Goal: Register for event/course

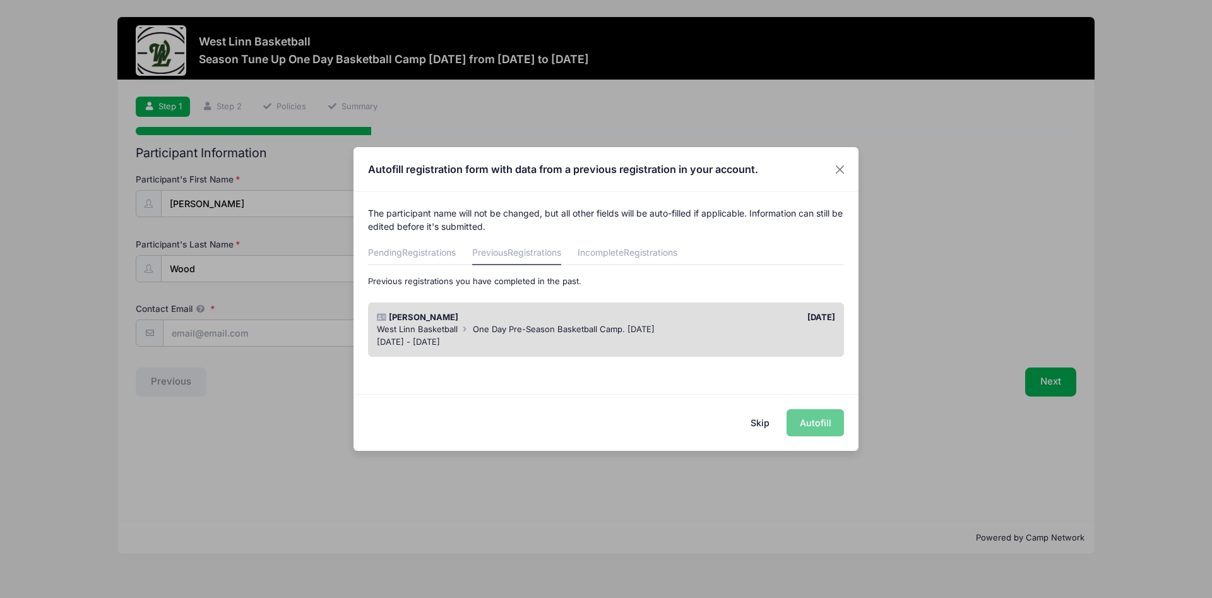
click at [814, 427] on div "Skip Autofill" at bounding box center [606, 422] width 505 height 56
click at [757, 422] on button "Skip" at bounding box center [760, 422] width 45 height 27
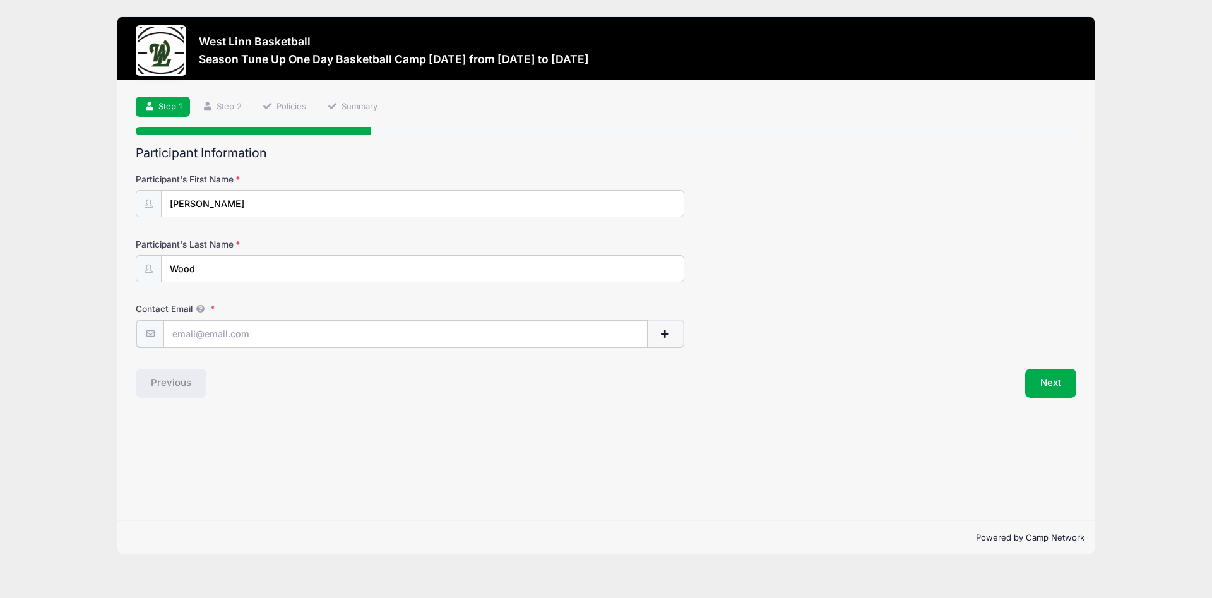
click at [205, 326] on input "Contact Email" at bounding box center [406, 333] width 484 height 27
type input "[EMAIL_ADDRESS][DOMAIN_NAME]"
click at [1056, 385] on button "Next" at bounding box center [1051, 382] width 51 height 29
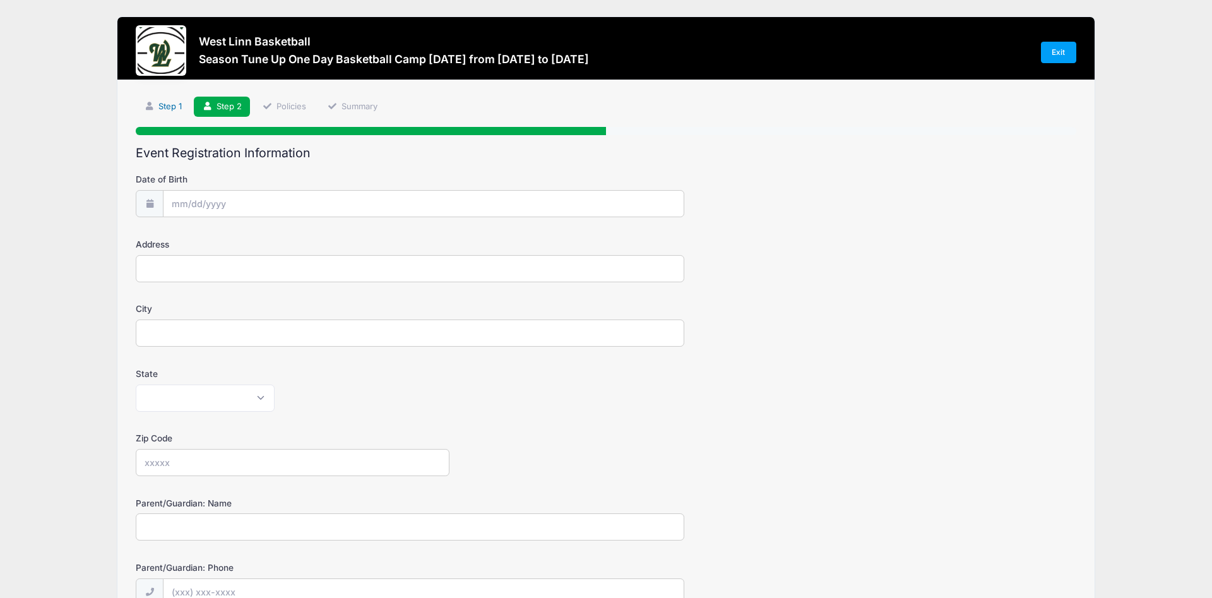
click at [173, 104] on link "Step 1" at bounding box center [163, 107] width 54 height 21
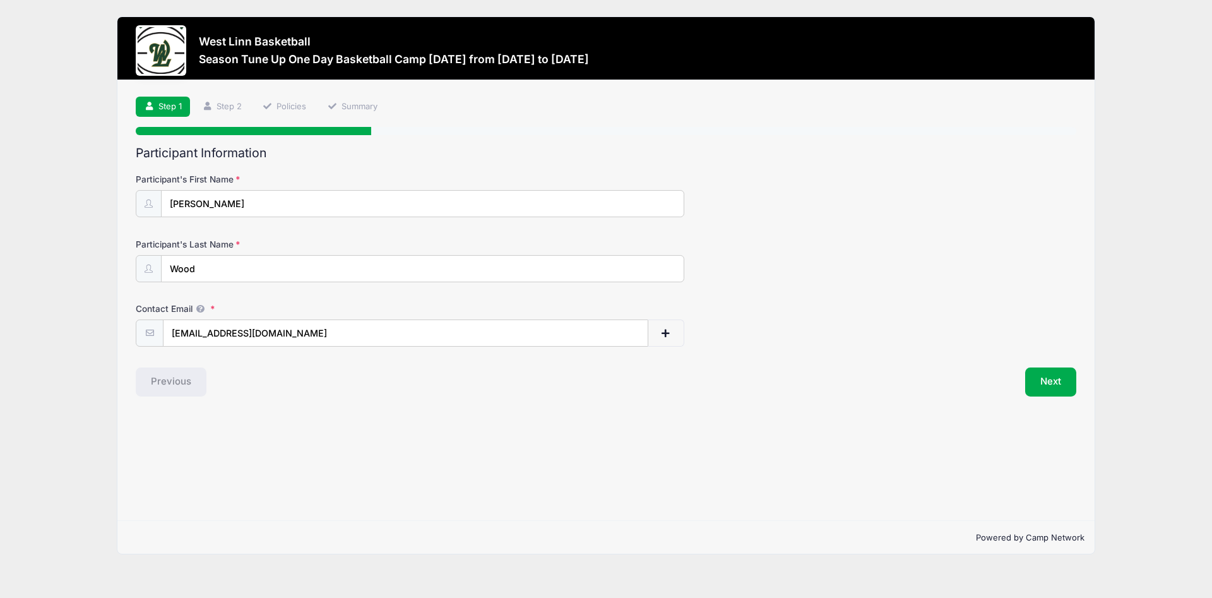
click at [758, 321] on div "Contact Email gerritjwood@gmail.com" at bounding box center [606, 324] width 941 height 44
click at [1043, 385] on button "Next" at bounding box center [1051, 382] width 51 height 29
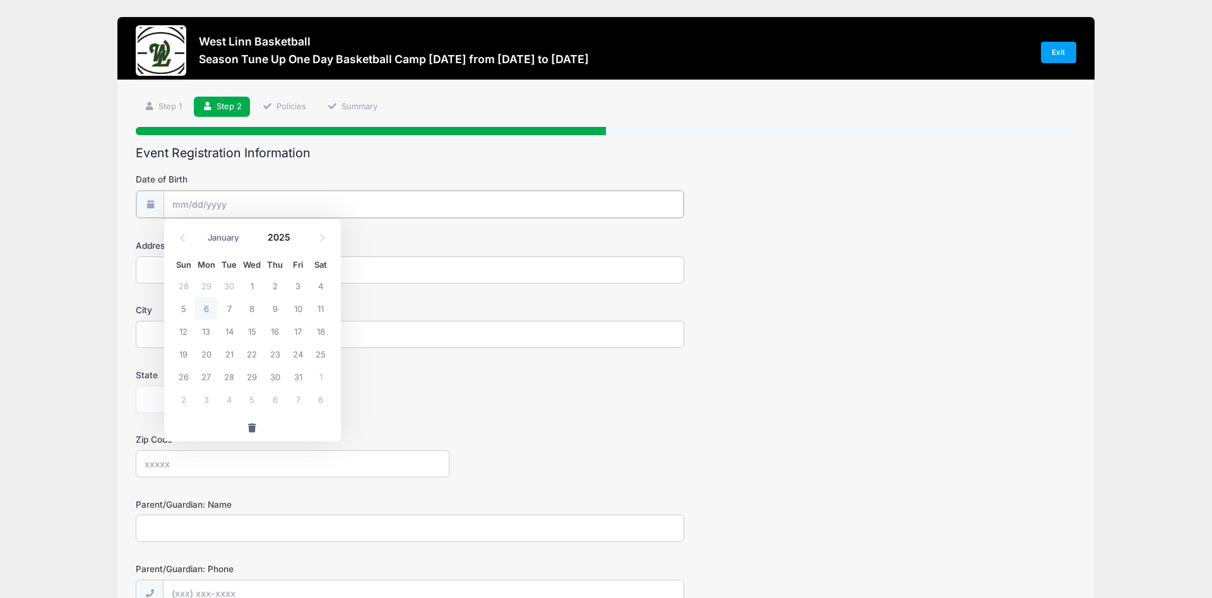
click at [220, 208] on input "Date of Birth" at bounding box center [424, 204] width 520 height 27
click at [180, 237] on icon at bounding box center [183, 238] width 8 height 8
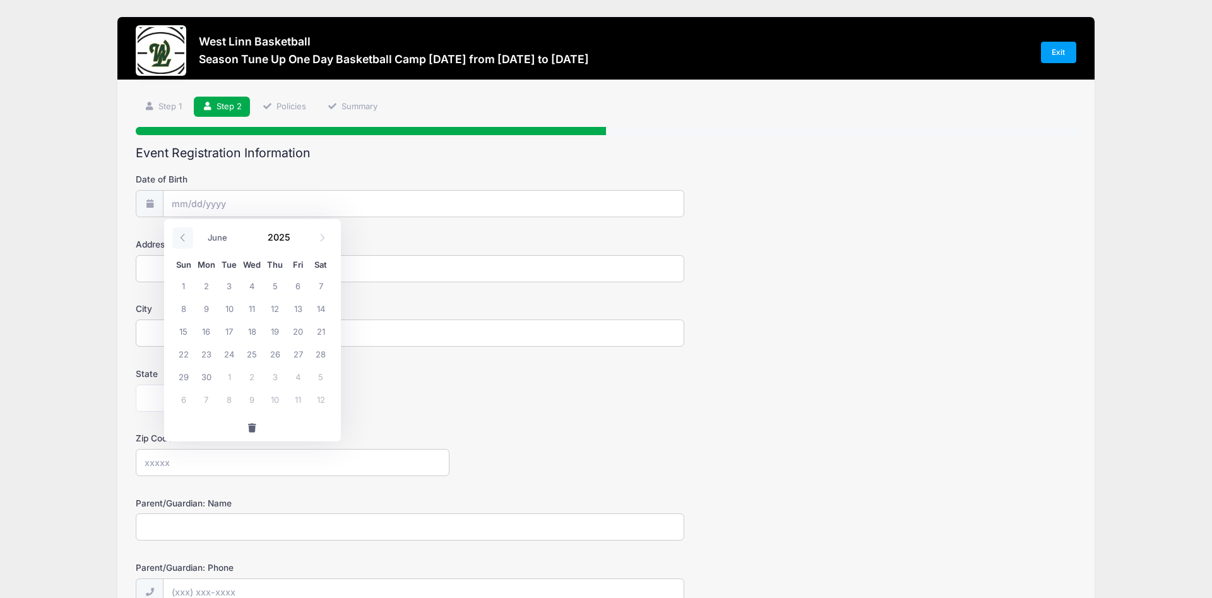
click at [180, 237] on icon at bounding box center [183, 238] width 8 height 8
click at [183, 242] on span at bounding box center [182, 237] width 21 height 21
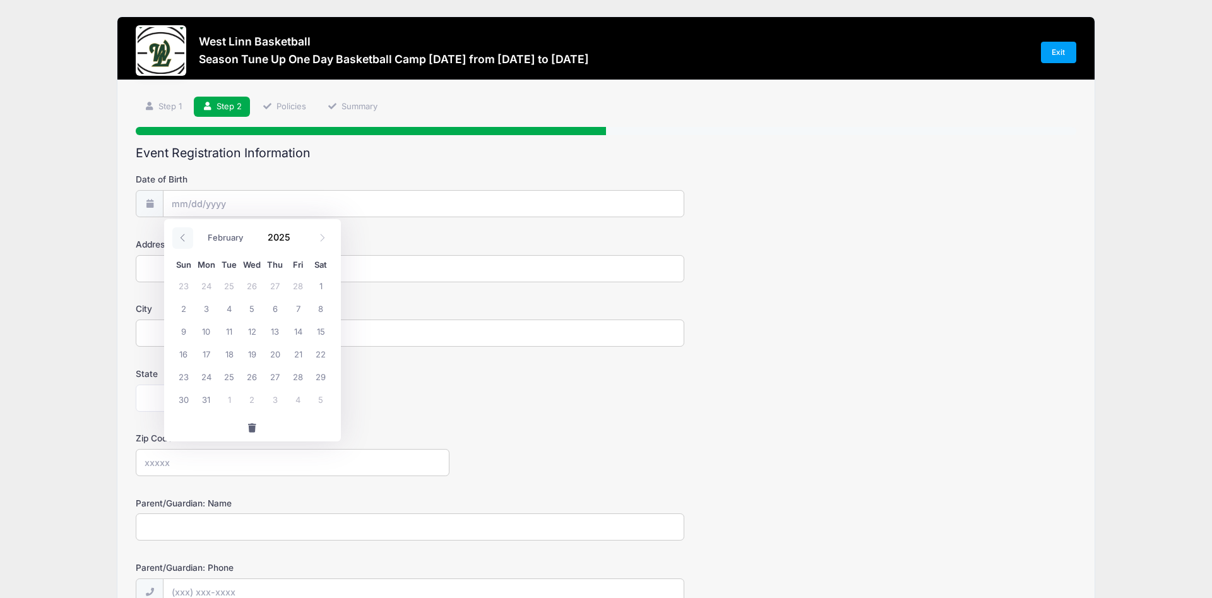
select select "0"
click at [183, 242] on span at bounding box center [182, 237] width 21 height 21
type input "2024"
click at [183, 242] on span at bounding box center [182, 237] width 21 height 21
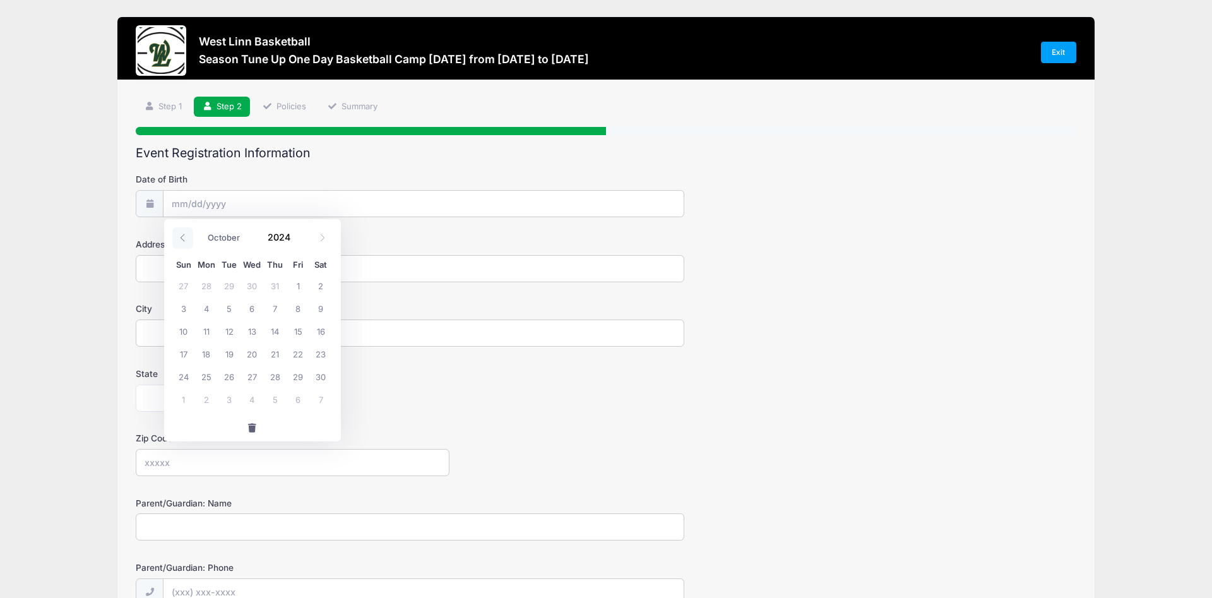
click at [183, 242] on span at bounding box center [182, 237] width 21 height 21
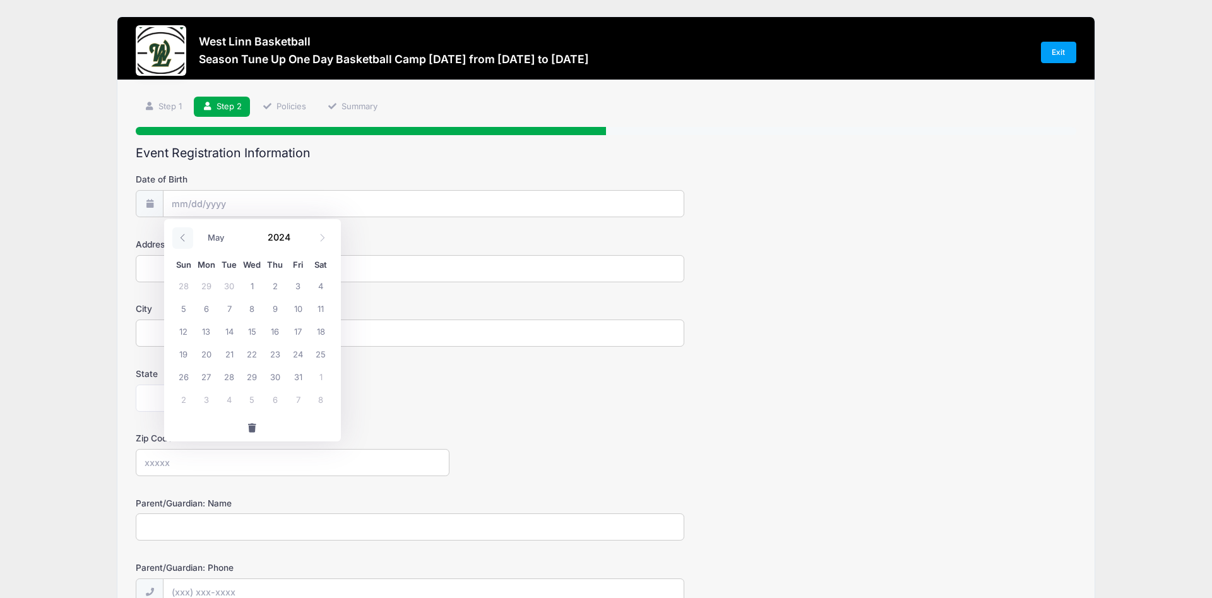
click at [183, 242] on span at bounding box center [182, 237] width 21 height 21
select select "0"
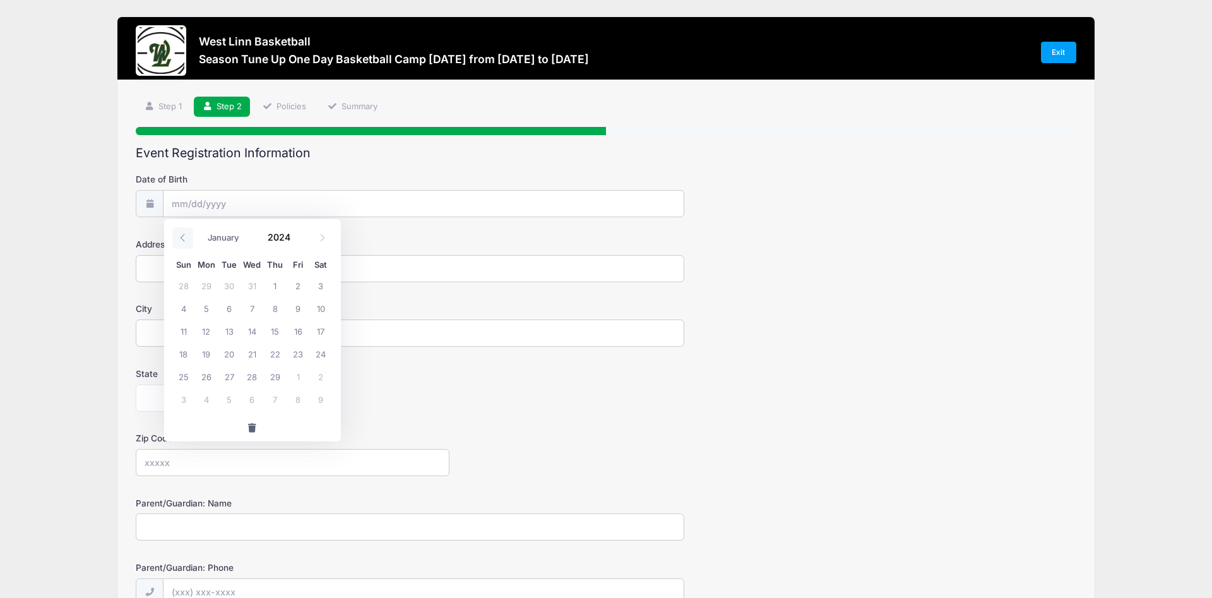
click at [183, 242] on span at bounding box center [182, 237] width 21 height 21
type input "2023"
click at [183, 242] on span at bounding box center [182, 237] width 21 height 21
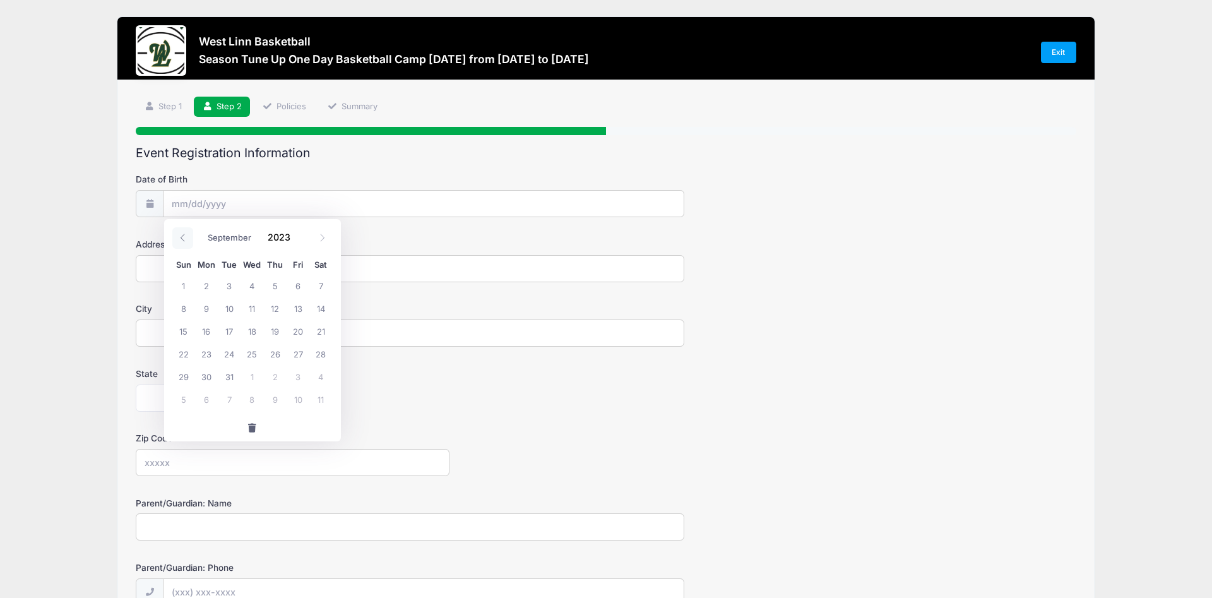
click at [183, 242] on span at bounding box center [182, 237] width 21 height 21
click at [319, 236] on icon at bounding box center [322, 238] width 8 height 8
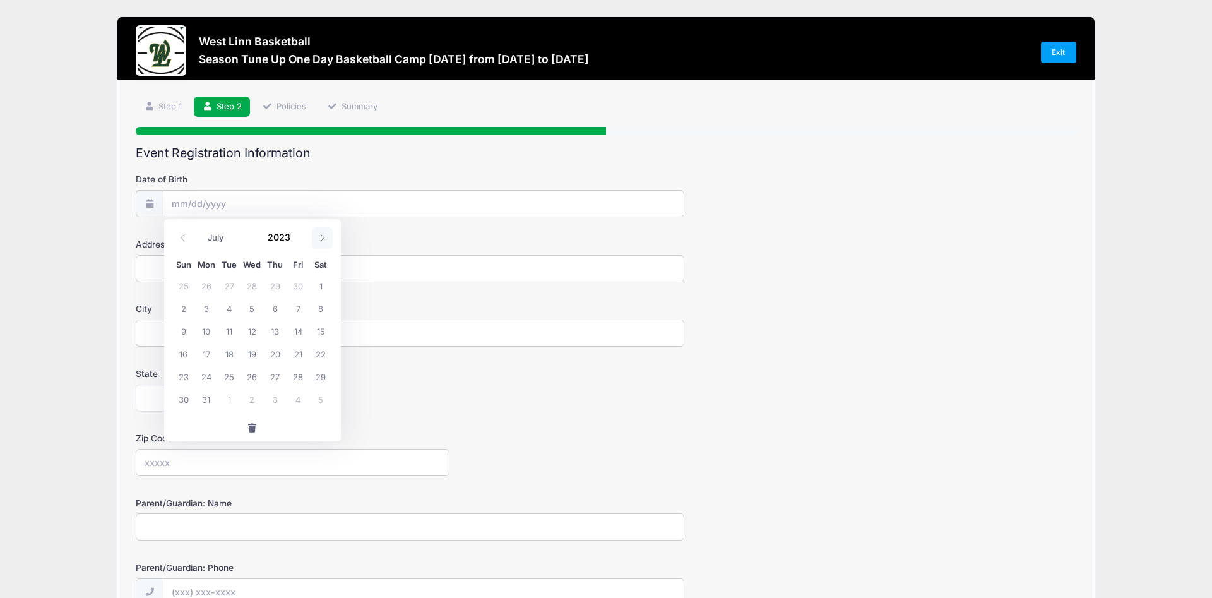
select select "7"
click at [270, 350] on span "24" at bounding box center [275, 353] width 23 height 23
type input "08/24/2023"
click at [221, 206] on input "08/24/2023" at bounding box center [424, 204] width 520 height 27
click at [295, 232] on span at bounding box center [298, 232] width 9 height 9
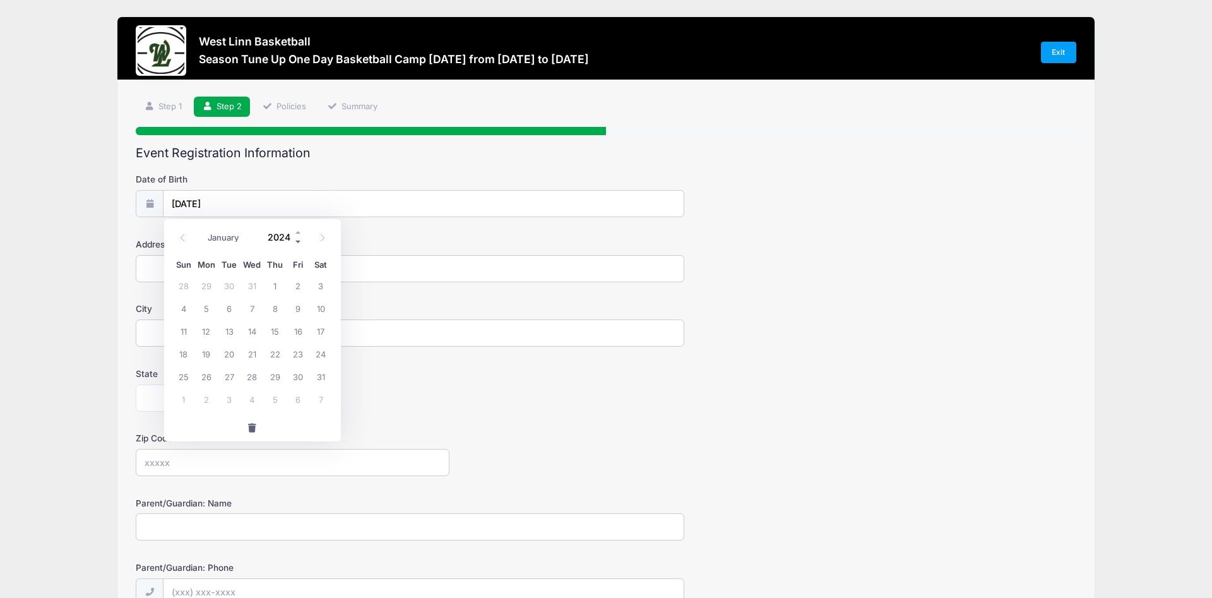
click at [296, 240] on span at bounding box center [298, 241] width 9 height 9
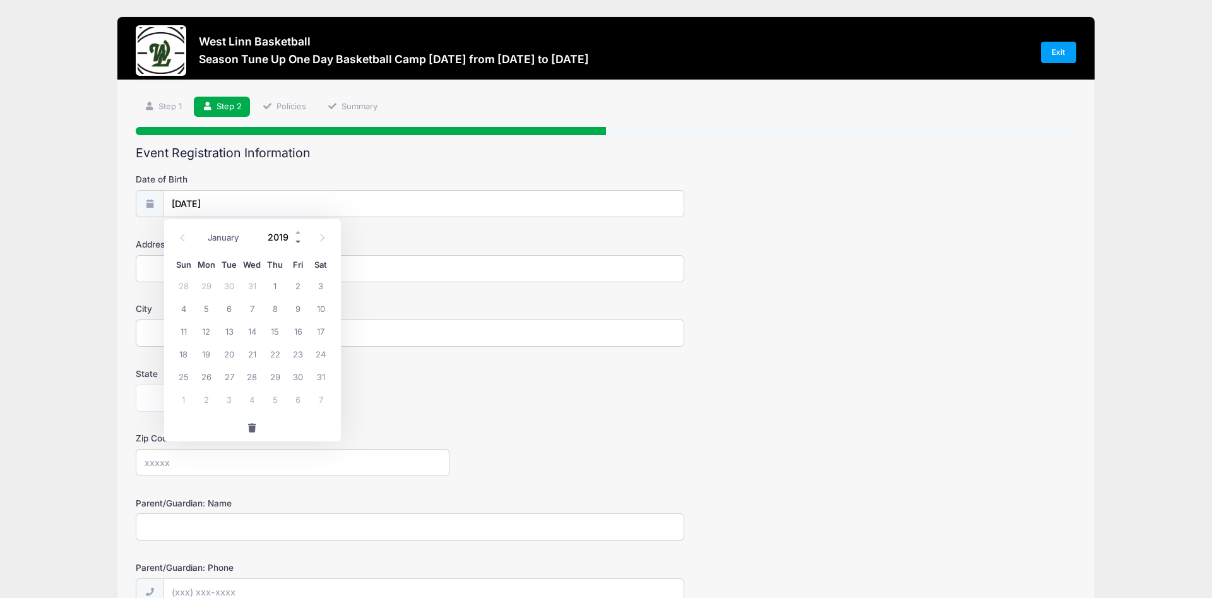
click at [296, 240] on span at bounding box center [298, 241] width 9 height 9
click at [734, 286] on form "Date of Birth 08/24/2023 Address City State Alabama Alaska American Samoa Arizo…" at bounding box center [606, 421] width 941 height 497
click at [215, 206] on input "08/24/2023" at bounding box center [424, 204] width 520 height 27
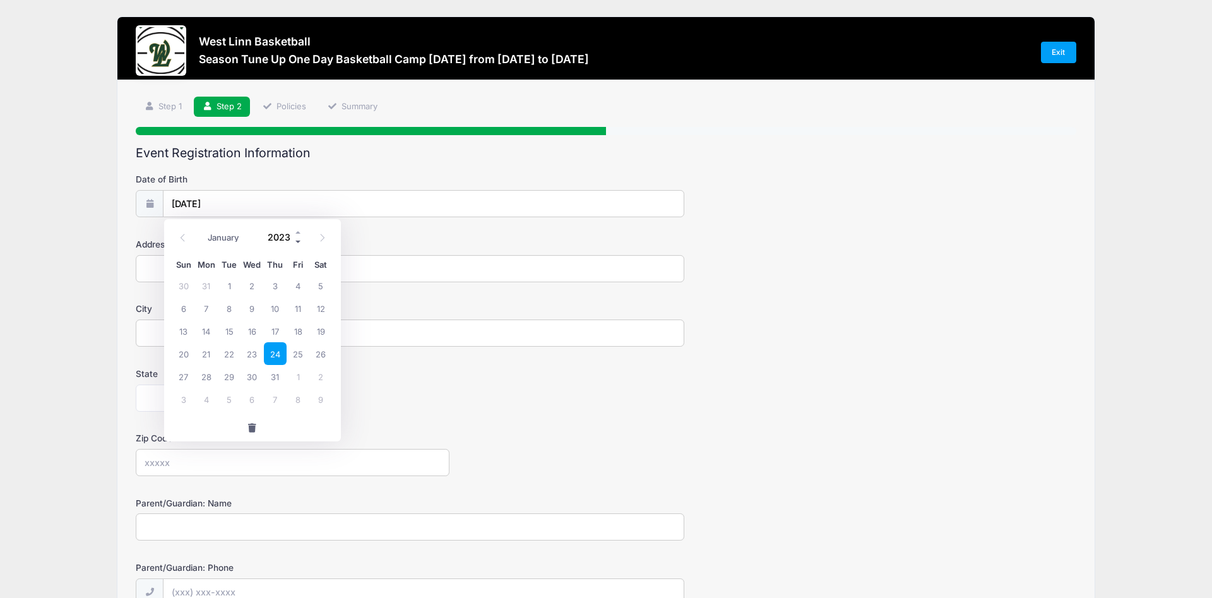
click at [296, 243] on span at bounding box center [298, 241] width 9 height 9
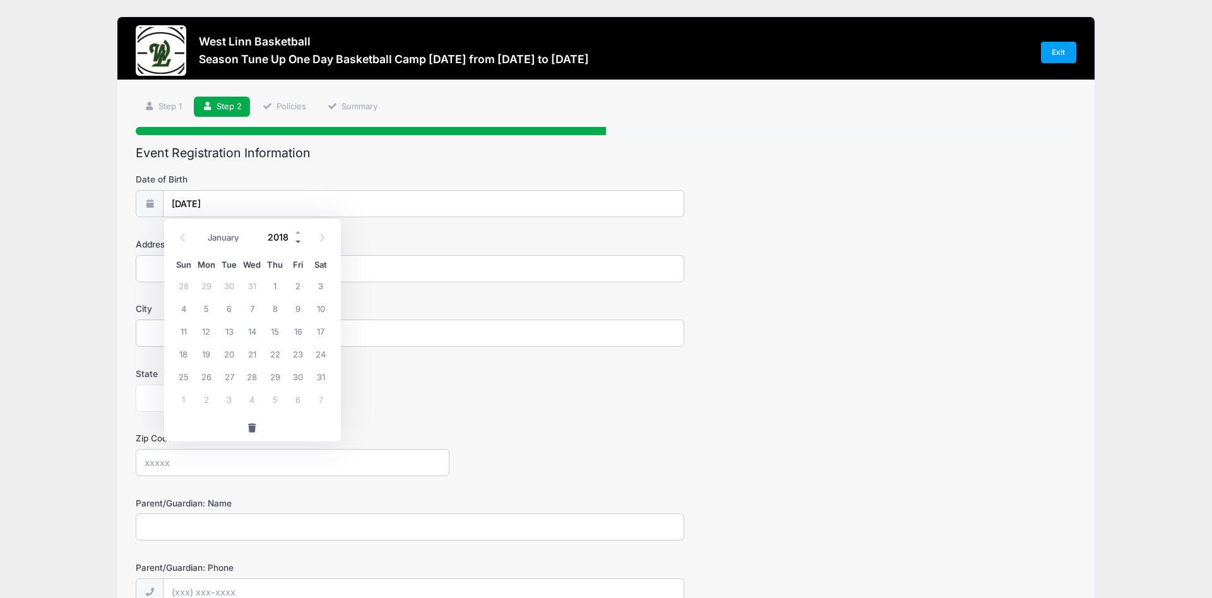
click at [296, 243] on span at bounding box center [298, 241] width 9 height 9
type input "2016"
click at [274, 242] on input "2016" at bounding box center [282, 237] width 41 height 19
click at [247, 349] on span "24" at bounding box center [252, 353] width 23 height 23
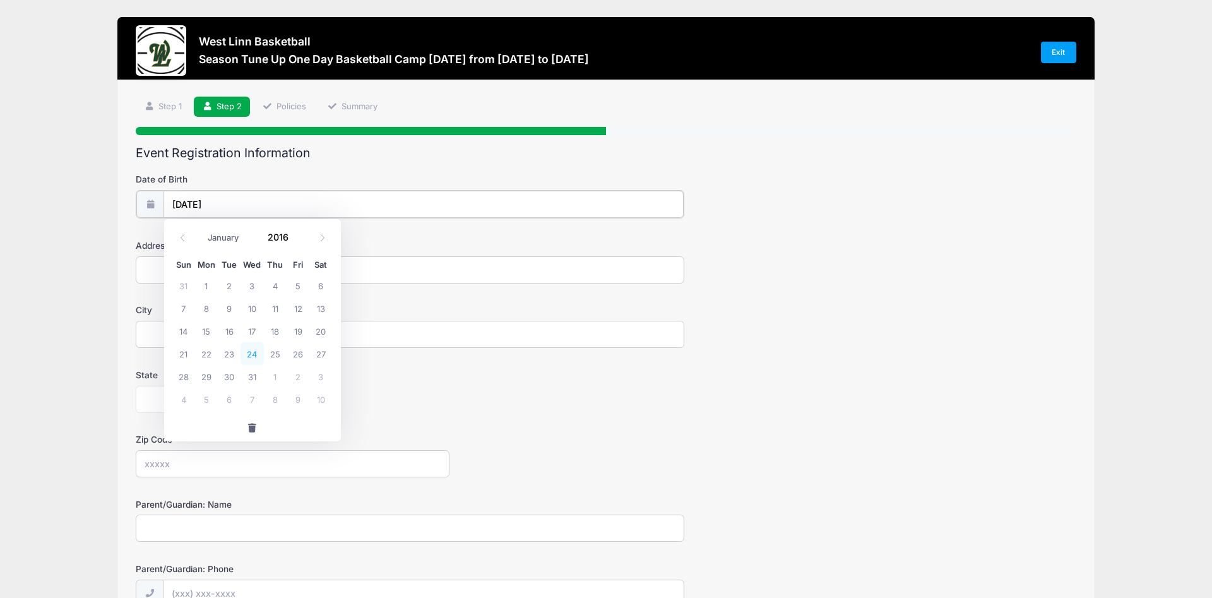
type input "08/24/2016"
click at [183, 277] on input "Address" at bounding box center [410, 268] width 549 height 27
type input "2642 Satter St."
type input "WEST LINN"
select select "OR"
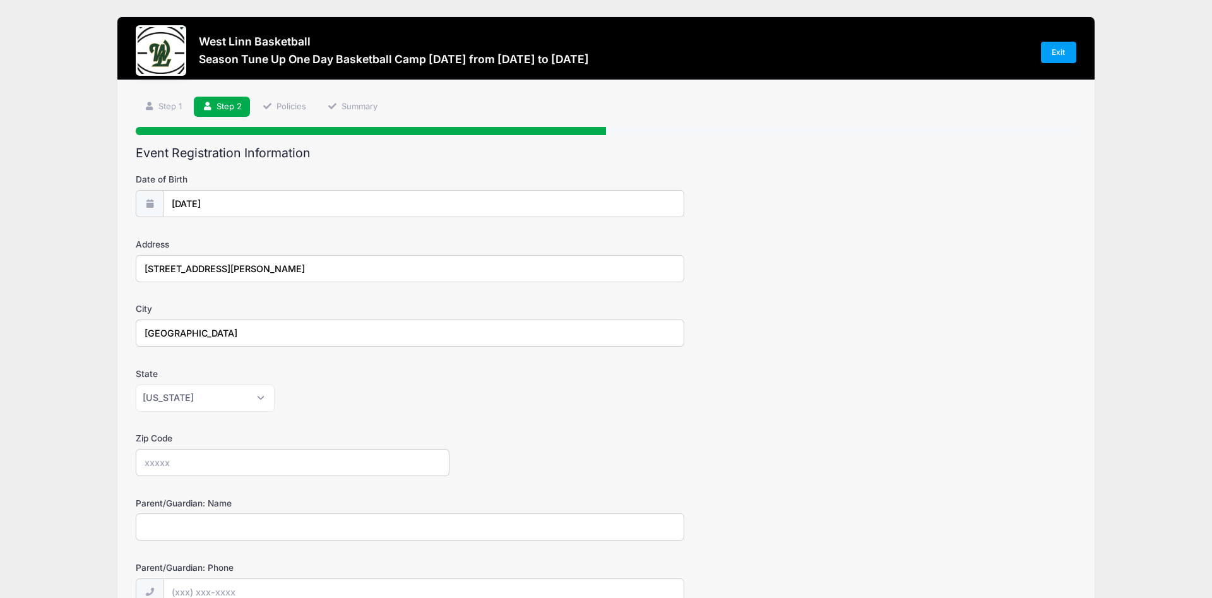
type input "97068"
type input "(503) 929-4122"
type input "[EMAIL_ADDRESS][DOMAIN_NAME]"
type input "5039294122"
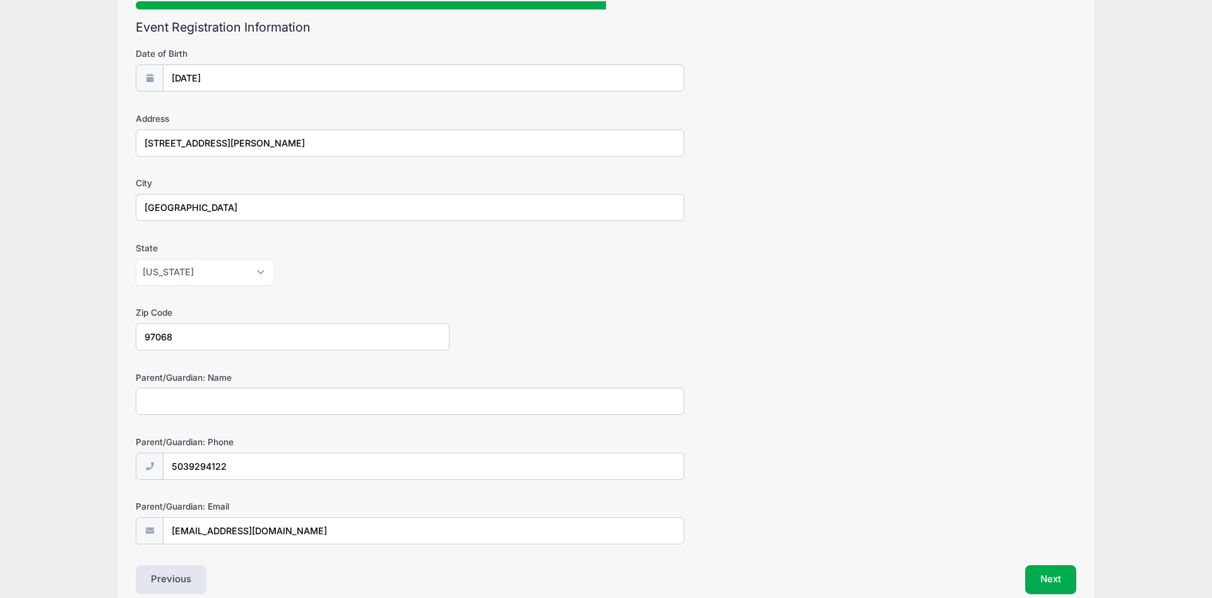
scroll to position [129, 0]
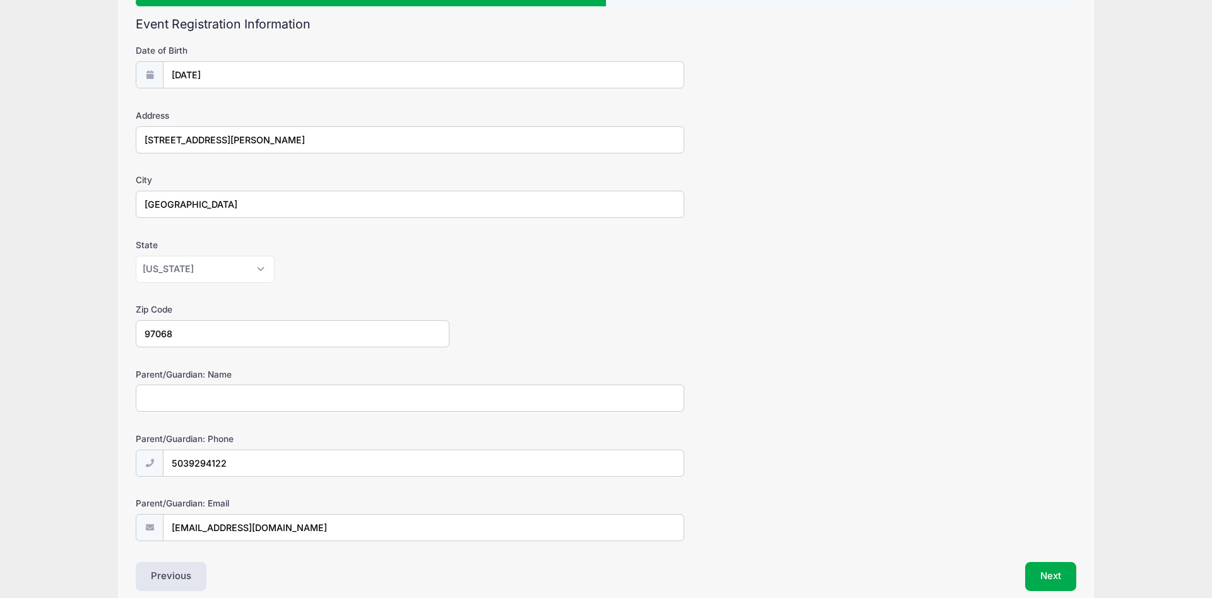
click at [179, 404] on input "Parent/Guardian: Name" at bounding box center [410, 398] width 549 height 27
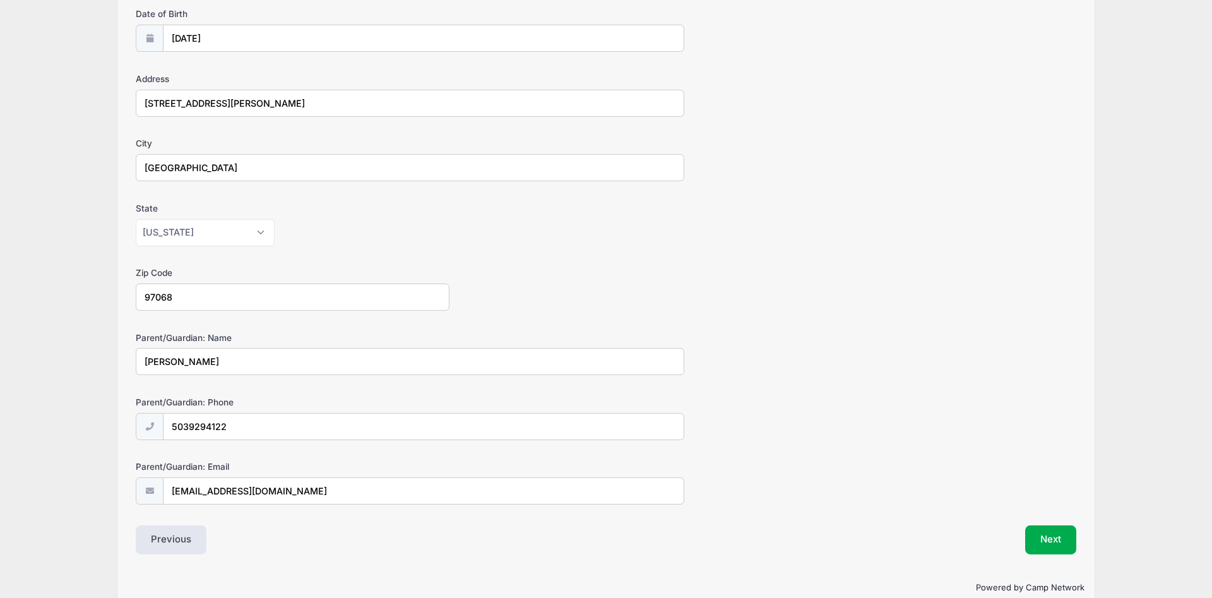
scroll to position [188, 0]
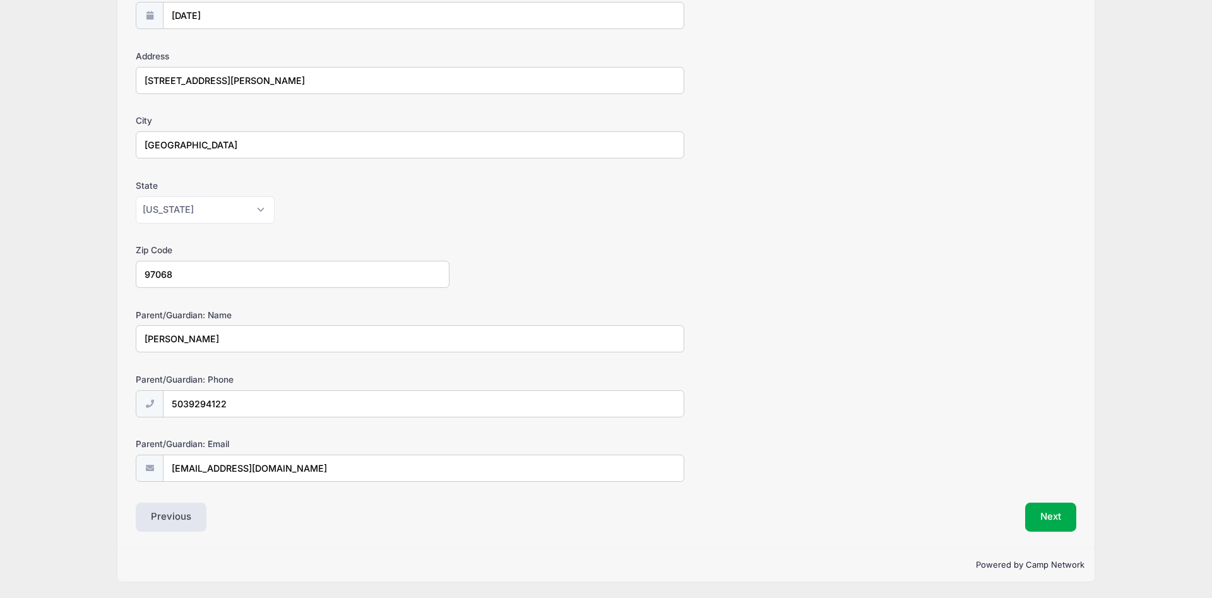
type input "Gerrit Wood"
click at [733, 326] on div "Parent/Guardian: Name Gerrit Wood" at bounding box center [606, 331] width 941 height 44
click at [1043, 521] on button "Next" at bounding box center [1051, 517] width 51 height 29
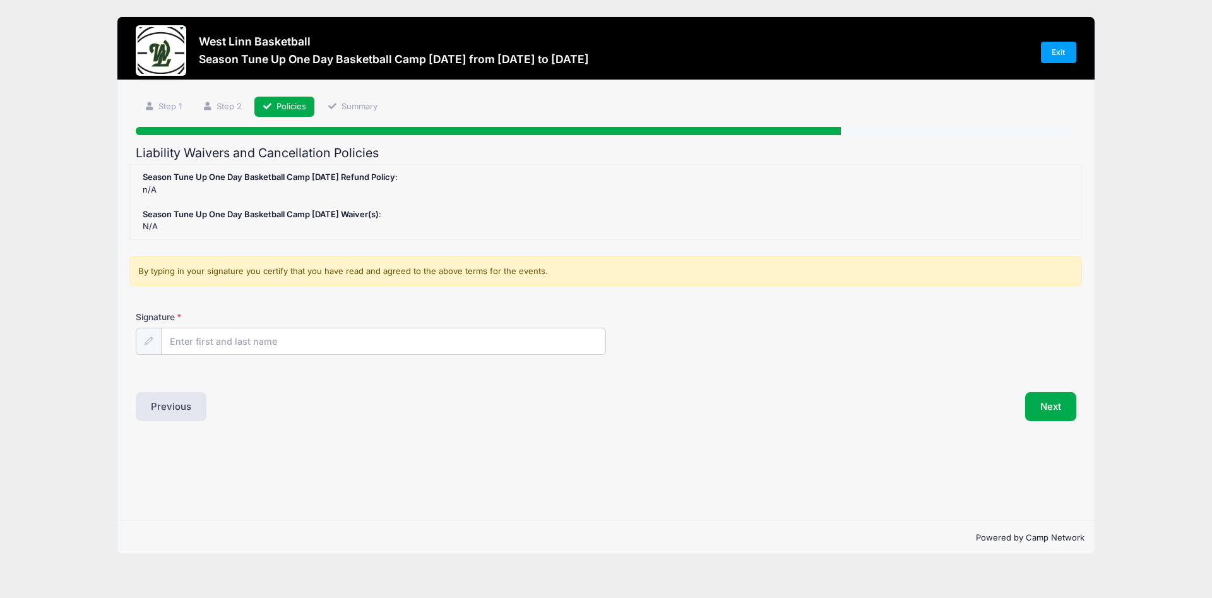
scroll to position [0, 0]
click at [215, 338] on input "Signature" at bounding box center [384, 341] width 444 height 27
type input "Gerrit J. Wood"
click at [1056, 408] on button "Next" at bounding box center [1051, 406] width 51 height 29
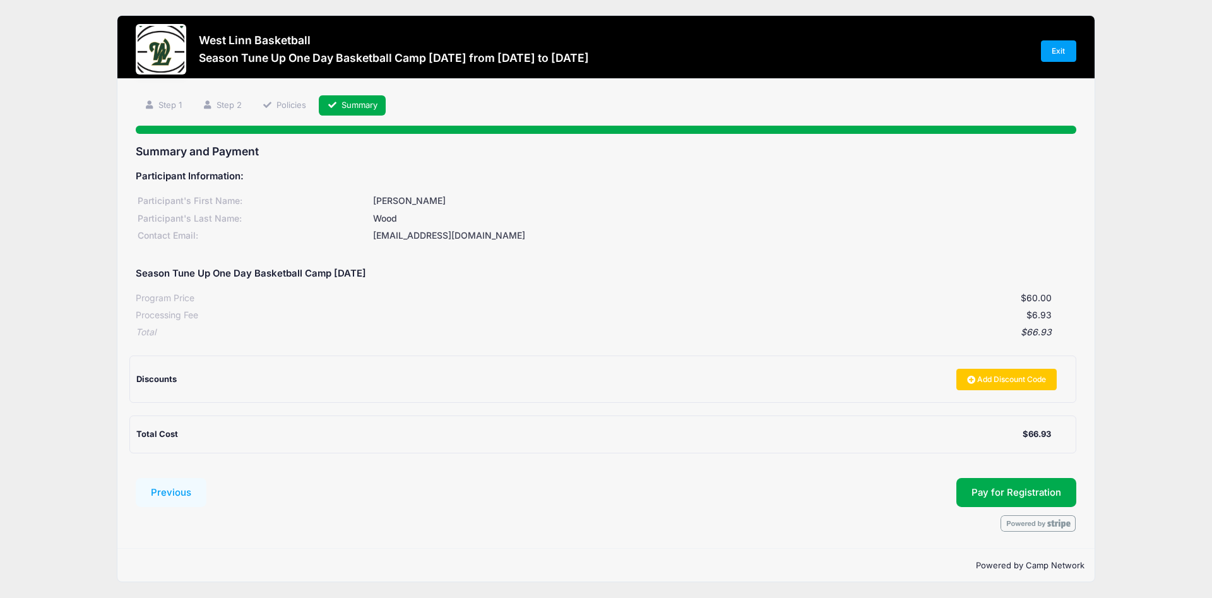
scroll to position [2, 0]
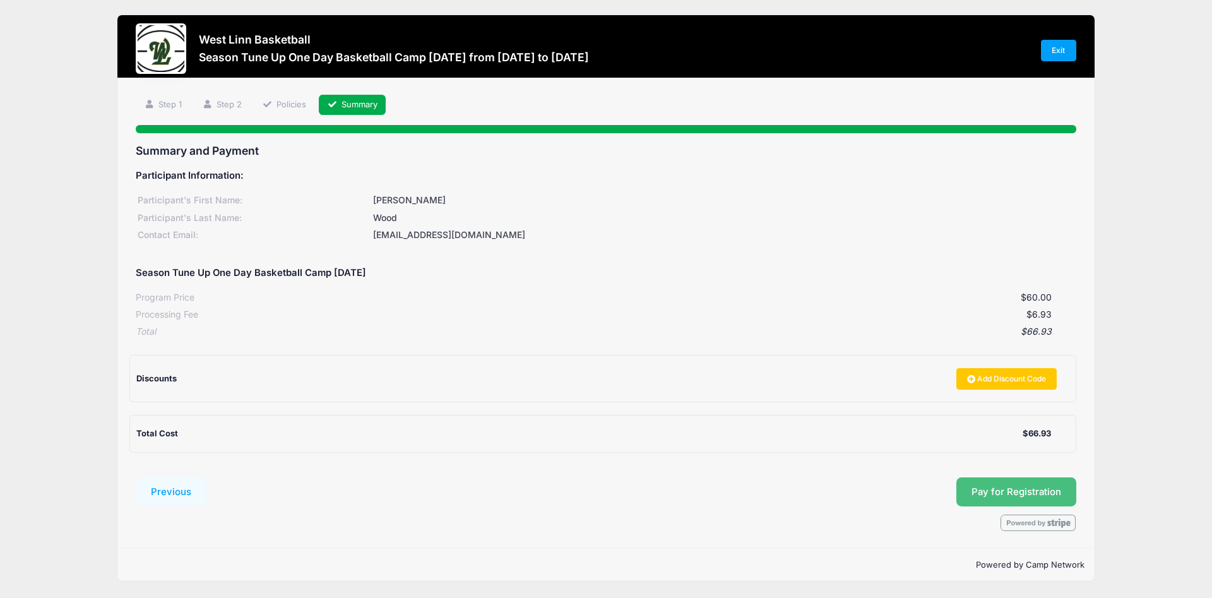
click at [1041, 489] on button "Pay for Registration" at bounding box center [1017, 491] width 120 height 29
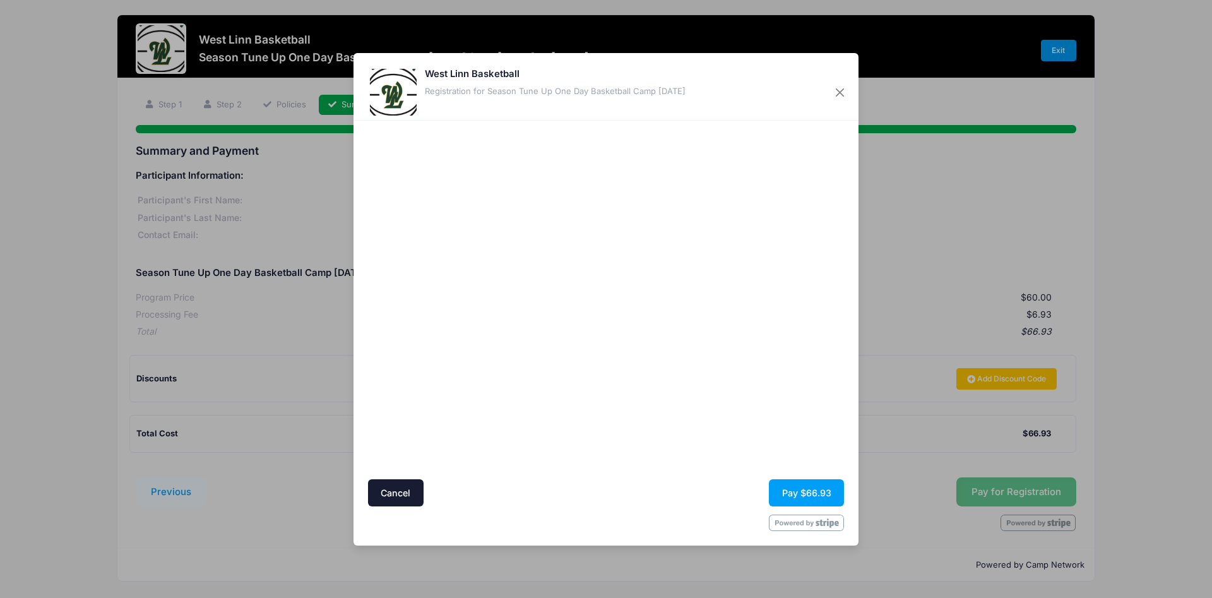
click at [667, 434] on div at bounding box center [729, 299] width 232 height 347
click at [710, 413] on div at bounding box center [729, 299] width 232 height 347
click at [800, 491] on button "Pay $66.93" at bounding box center [806, 492] width 75 height 27
